Goal: Use online tool/utility

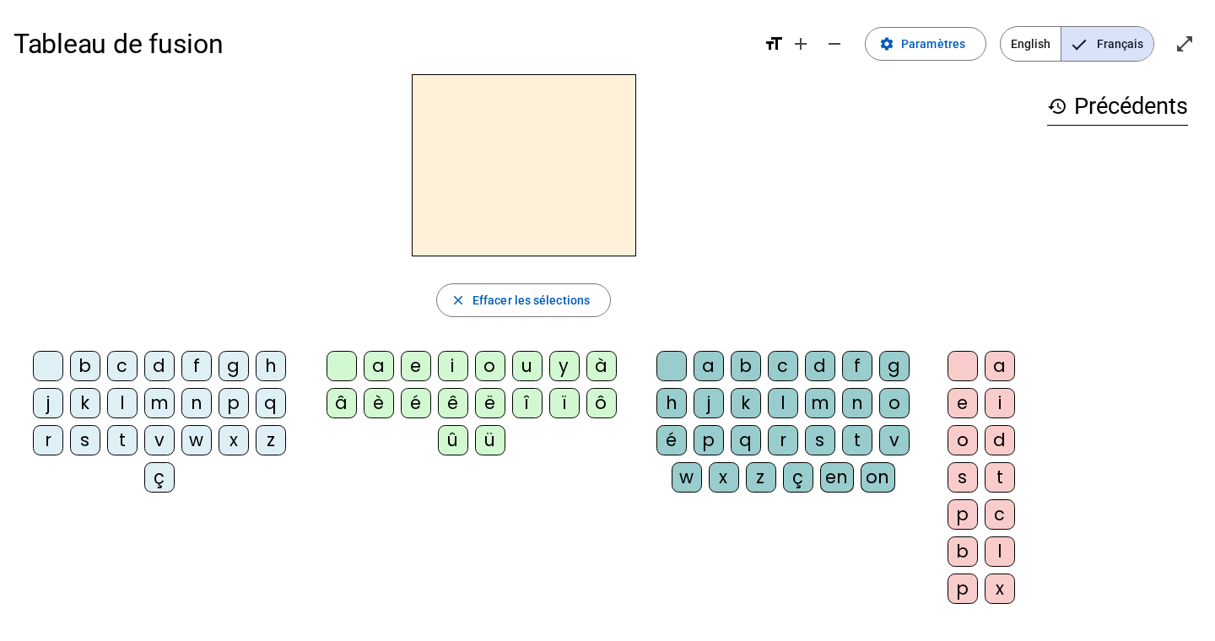
click at [164, 407] on div "m" at bounding box center [159, 403] width 30 height 30
click at [380, 365] on div "a" at bounding box center [379, 366] width 30 height 30
click at [127, 402] on div "l" at bounding box center [122, 403] width 30 height 30
click at [412, 374] on div "e" at bounding box center [416, 366] width 30 height 30
click at [155, 364] on div "d" at bounding box center [159, 366] width 30 height 30
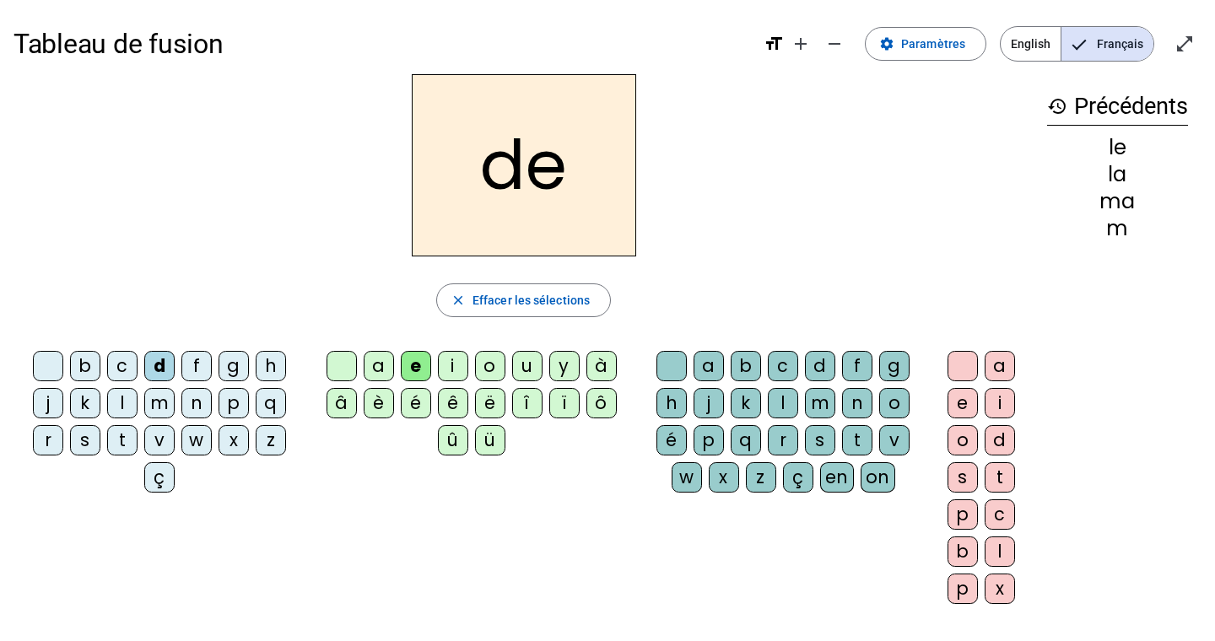
click at [532, 365] on div "u" at bounding box center [527, 366] width 30 height 30
click at [121, 438] on div "t" at bounding box center [122, 440] width 30 height 30
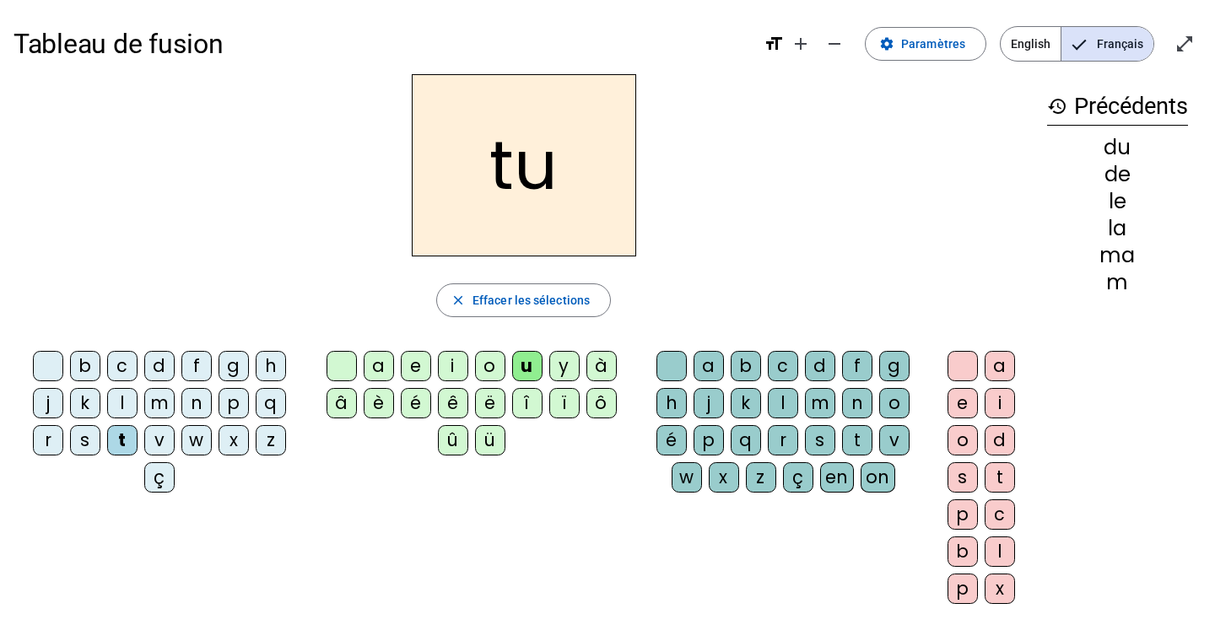
click at [381, 368] on div "a" at bounding box center [379, 366] width 30 height 30
click at [411, 370] on div "e" at bounding box center [416, 366] width 30 height 30
click at [156, 403] on div "m" at bounding box center [159, 403] width 30 height 30
